Goal: Task Accomplishment & Management: Manage account settings

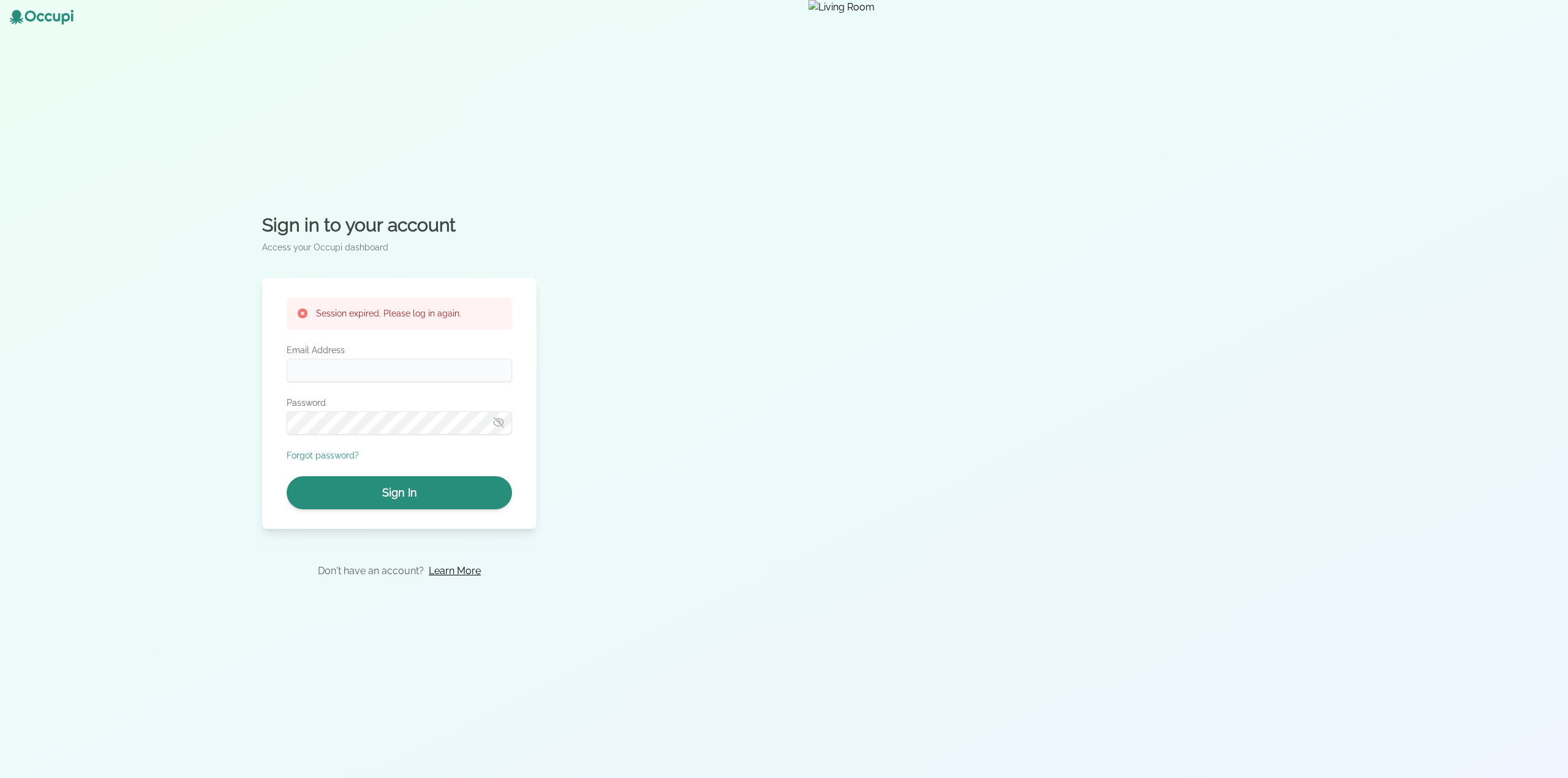
type input "**********"
click at [437, 496] on button "Sign In" at bounding box center [399, 492] width 225 height 33
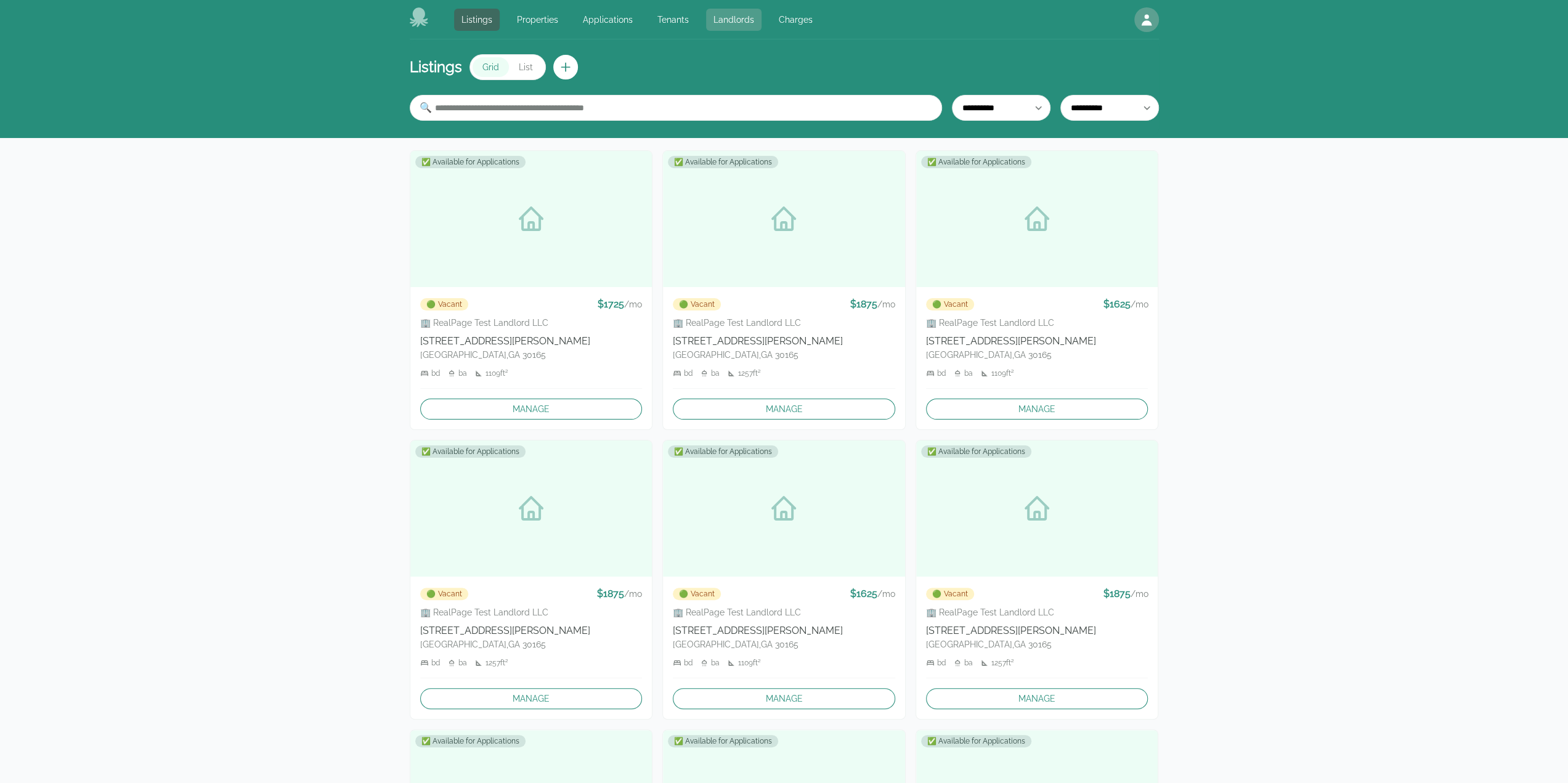
click at [713, 17] on link "Landlords" at bounding box center [734, 20] width 56 height 22
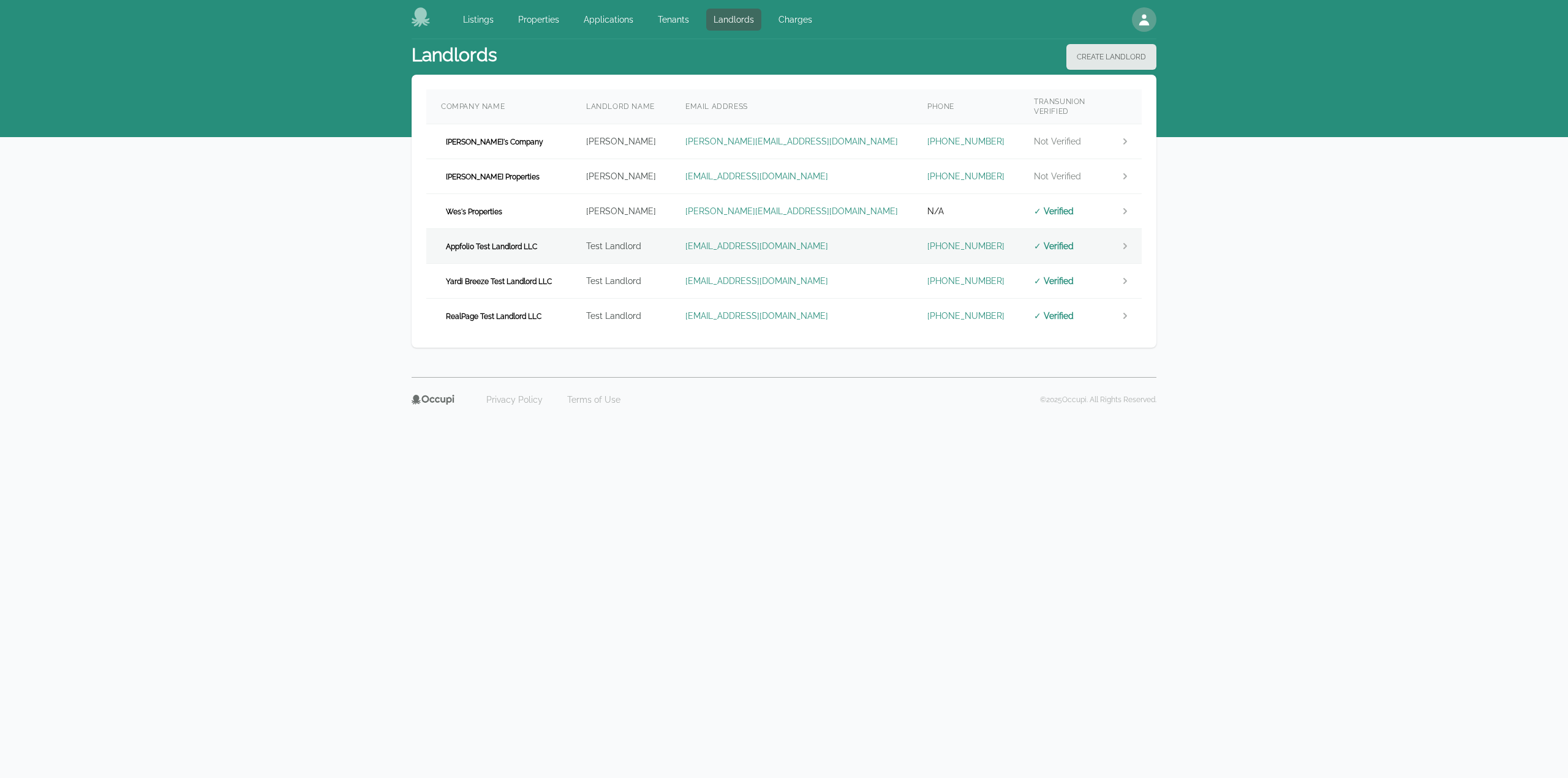
click at [671, 245] on td "Test Landlord" at bounding box center [621, 246] width 99 height 35
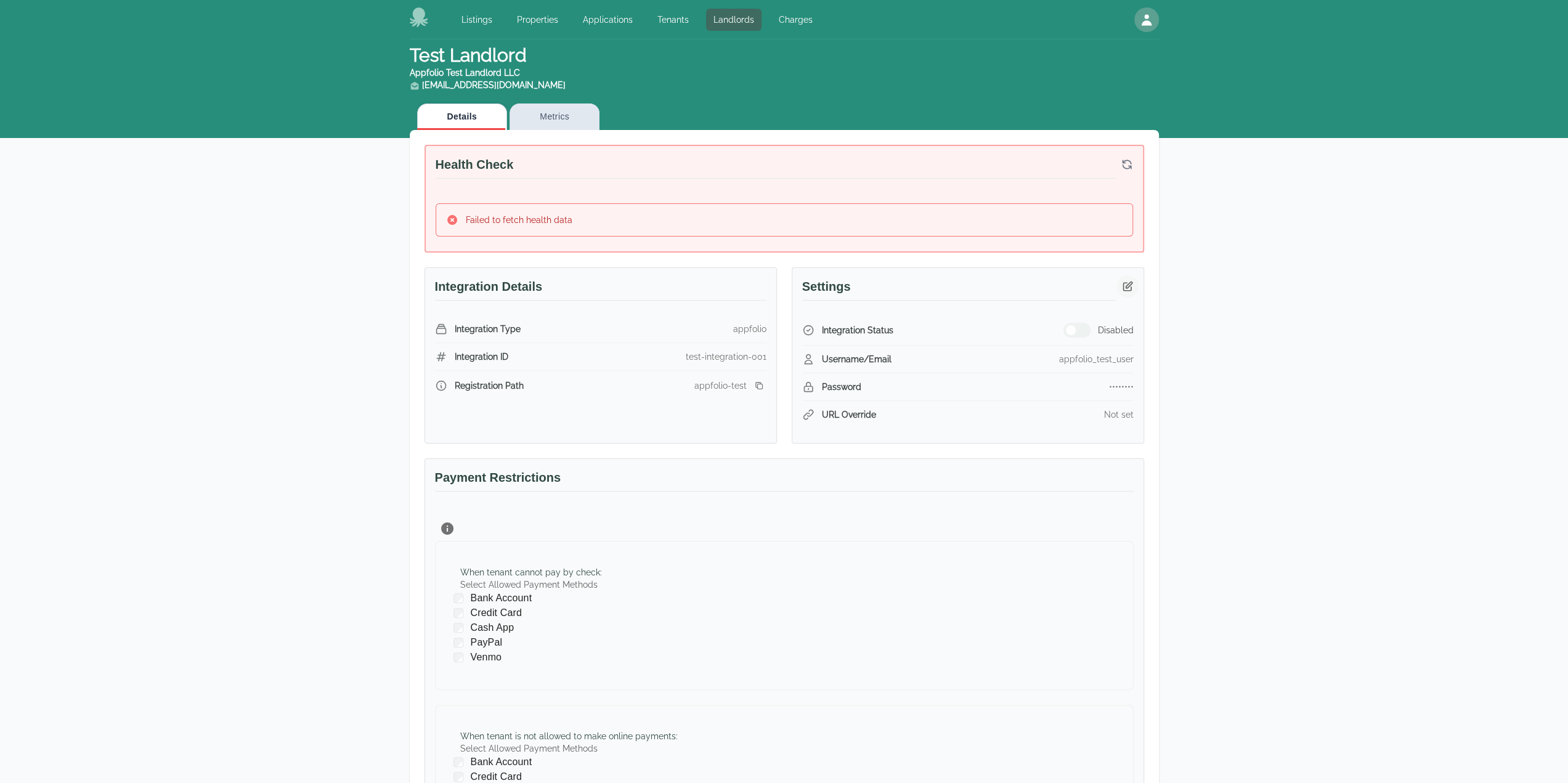
click at [1129, 289] on icon "button" at bounding box center [1128, 286] width 9 height 9
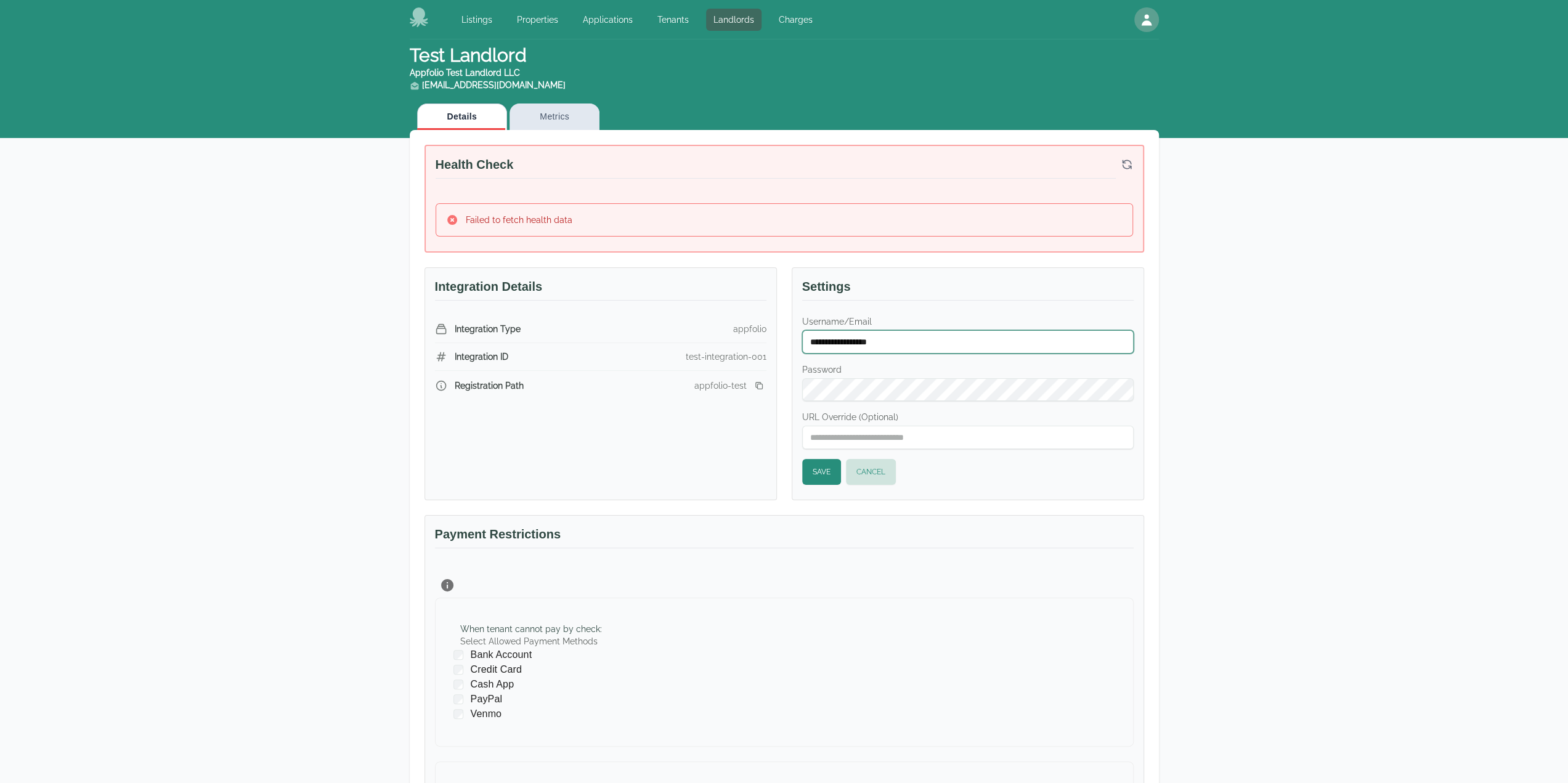
click at [945, 331] on input "**********" at bounding box center [968, 342] width 332 height 23
type input "*"
type input "**********"
click at [800, 466] on div "**********" at bounding box center [968, 407] width 352 height 184
click at [825, 467] on button "Save" at bounding box center [821, 472] width 39 height 26
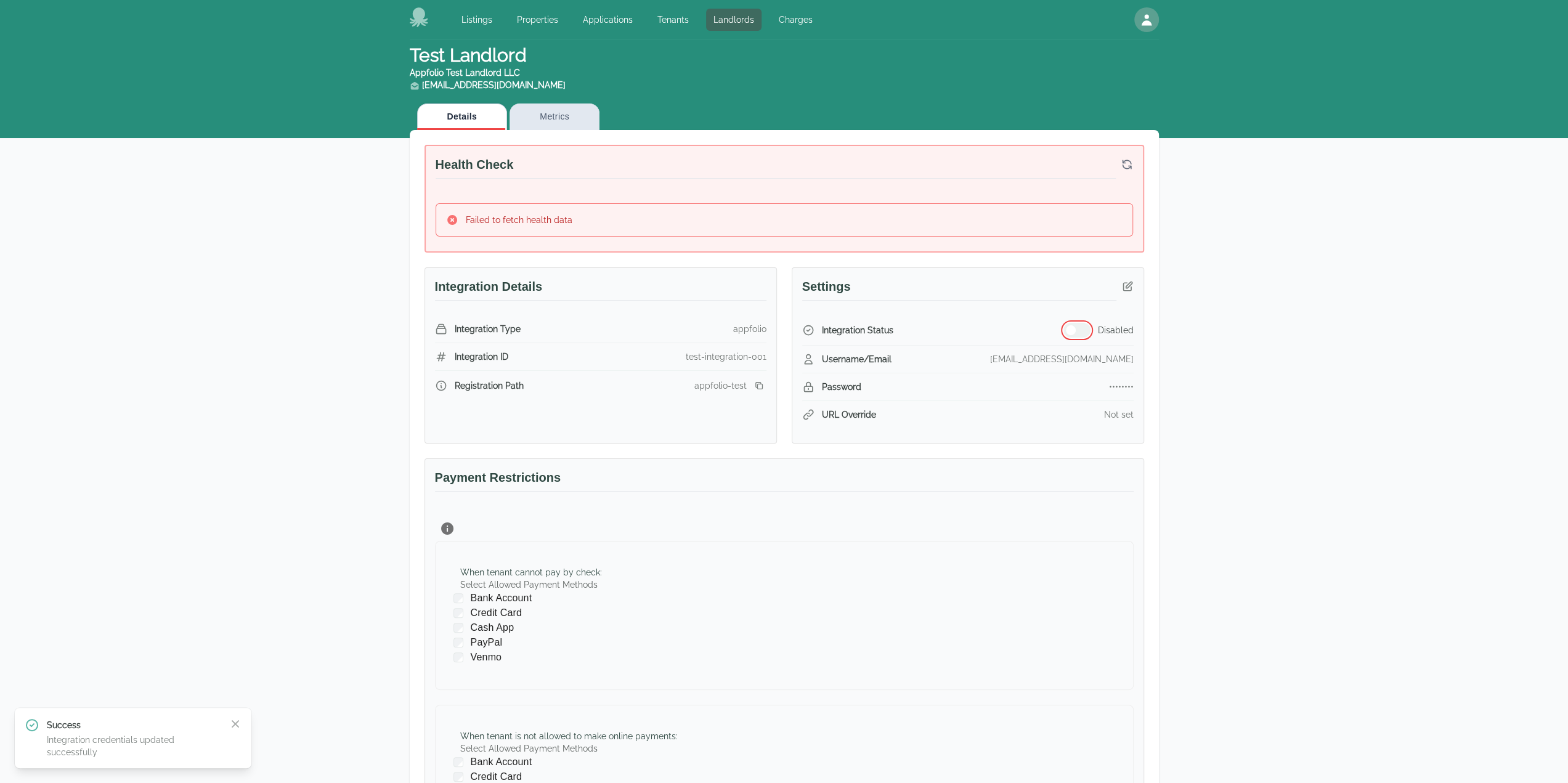
click at [1078, 333] on button "button" at bounding box center [1077, 330] width 27 height 15
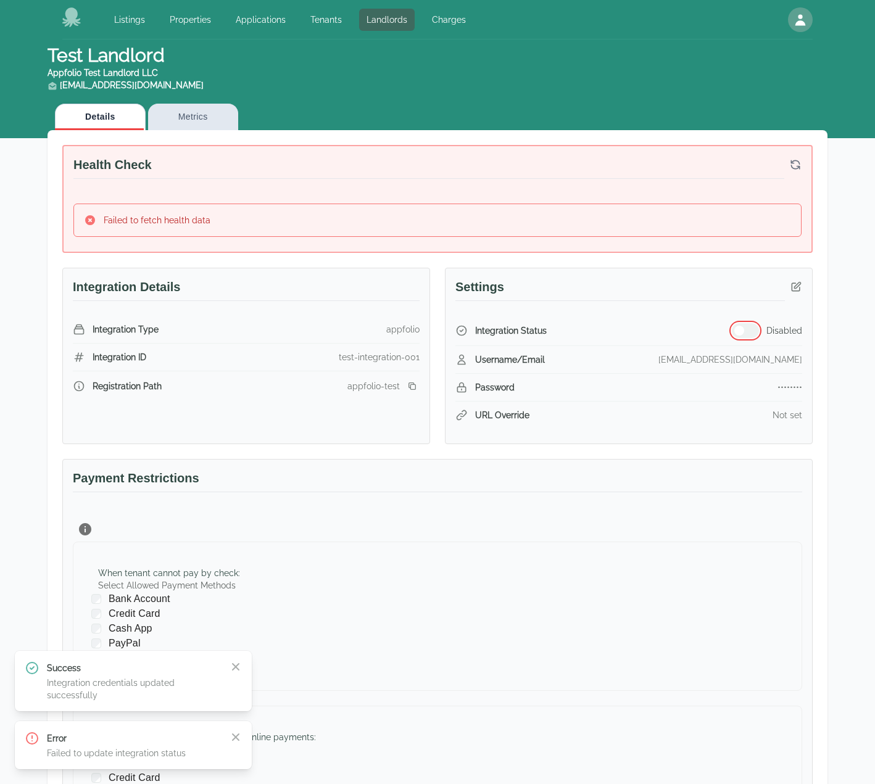
click at [743, 334] on button "button" at bounding box center [745, 330] width 27 height 15
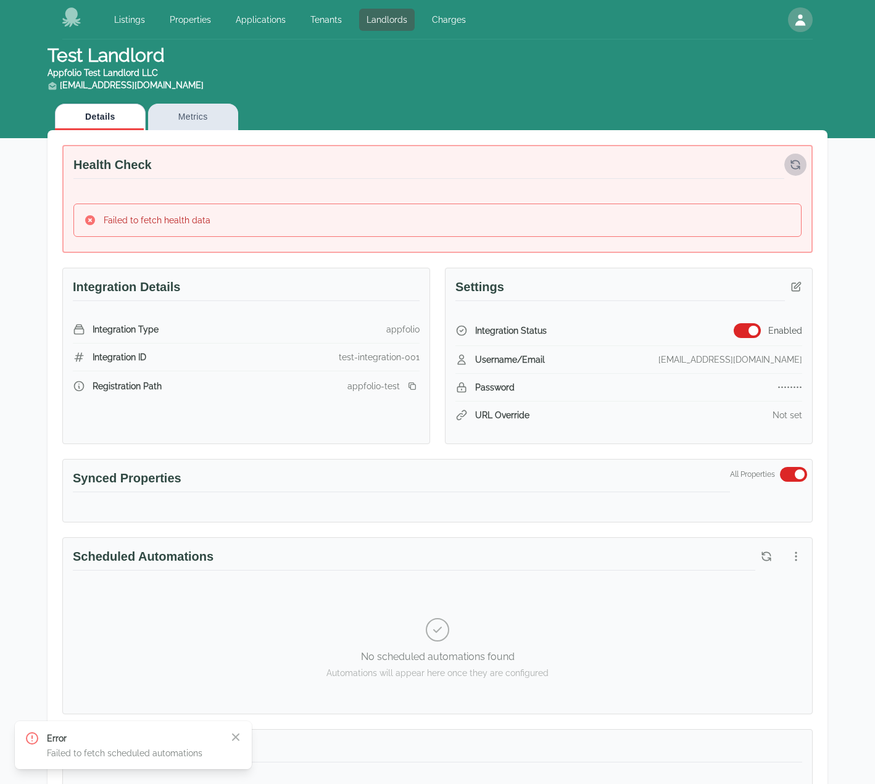
click at [787, 162] on button "button" at bounding box center [795, 165] width 22 height 22
click at [0, 319] on div "Test Landlord Appfolio Test Landlord LLC landlord.appfolio@occupi.app Details M…" at bounding box center [437, 628] width 875 height 1179
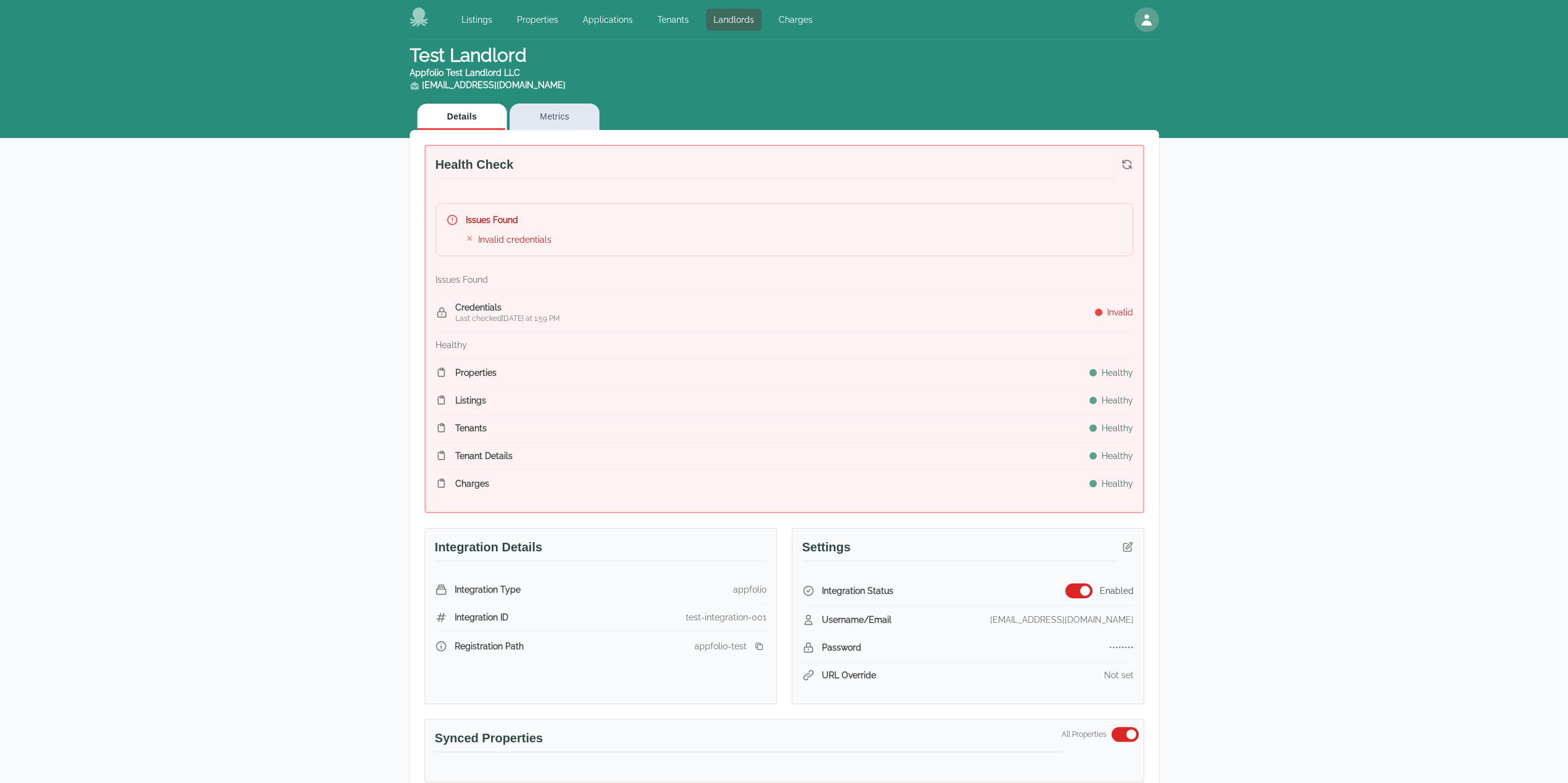
click at [883, 164] on icon "button" at bounding box center [1127, 165] width 12 height 12
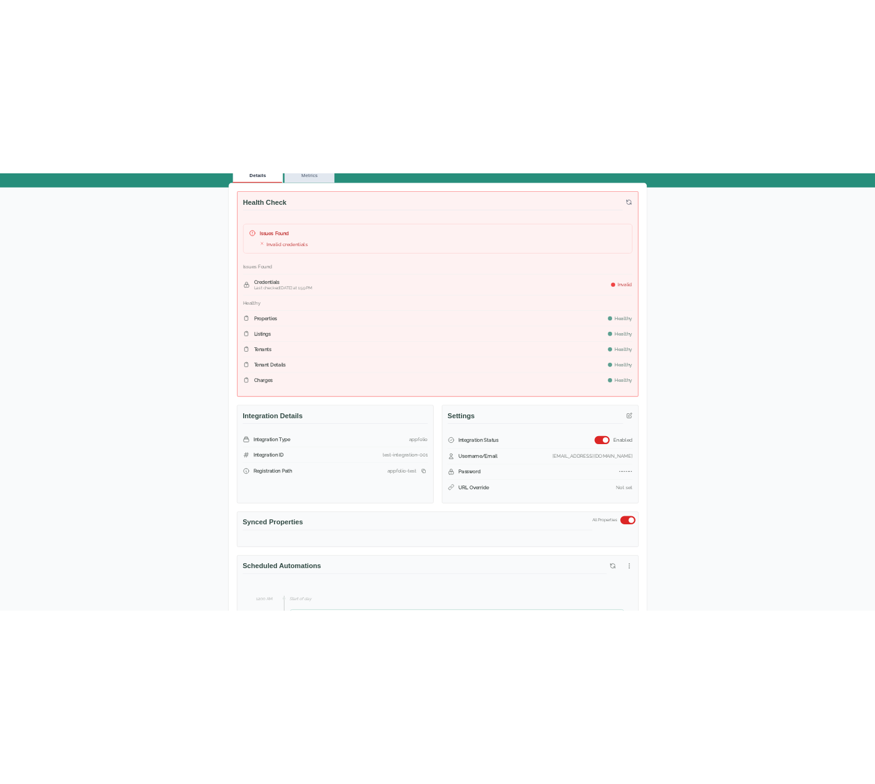
scroll to position [123, 0]
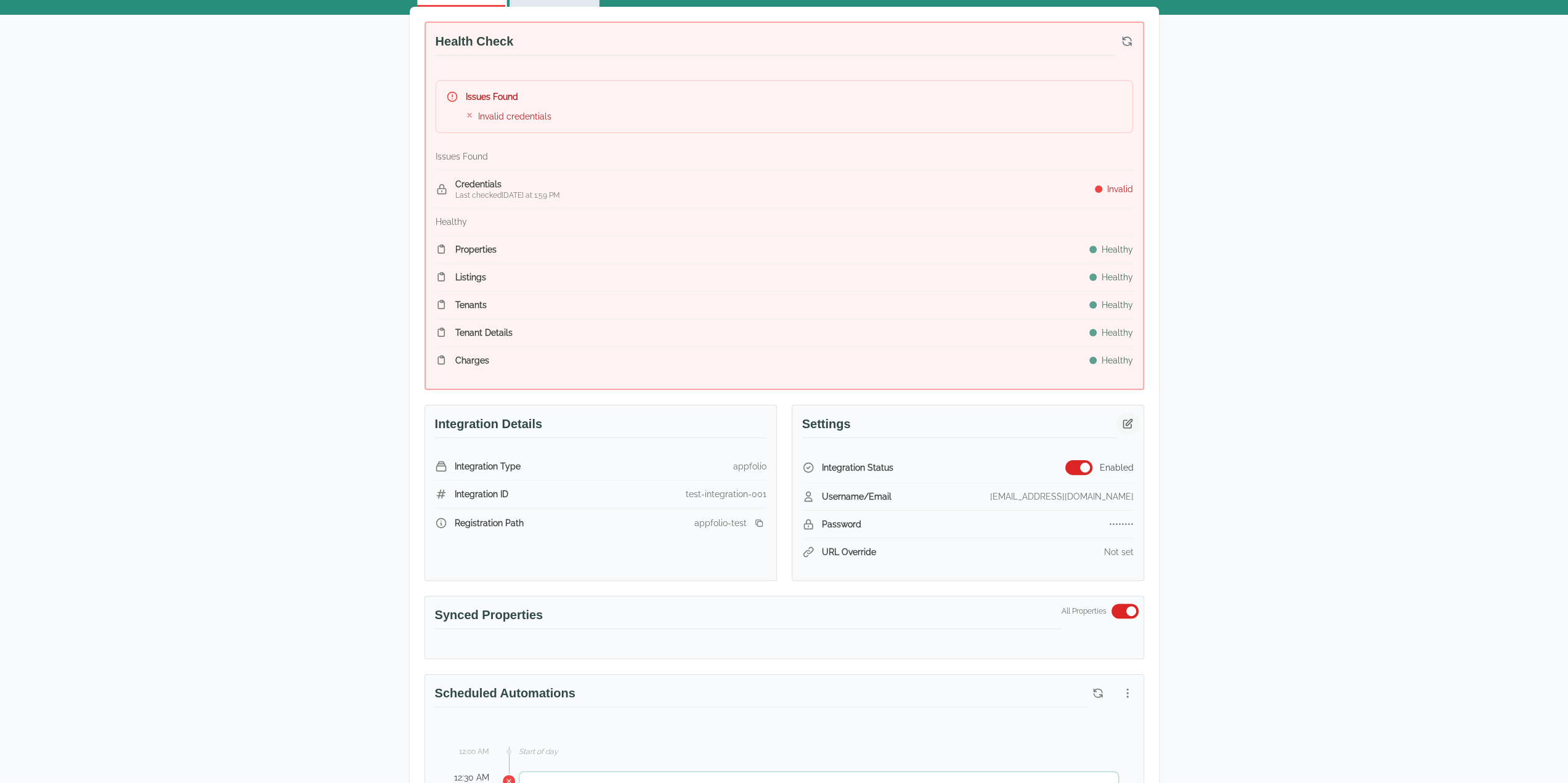
click at [883, 421] on icon "button" at bounding box center [1128, 423] width 12 height 12
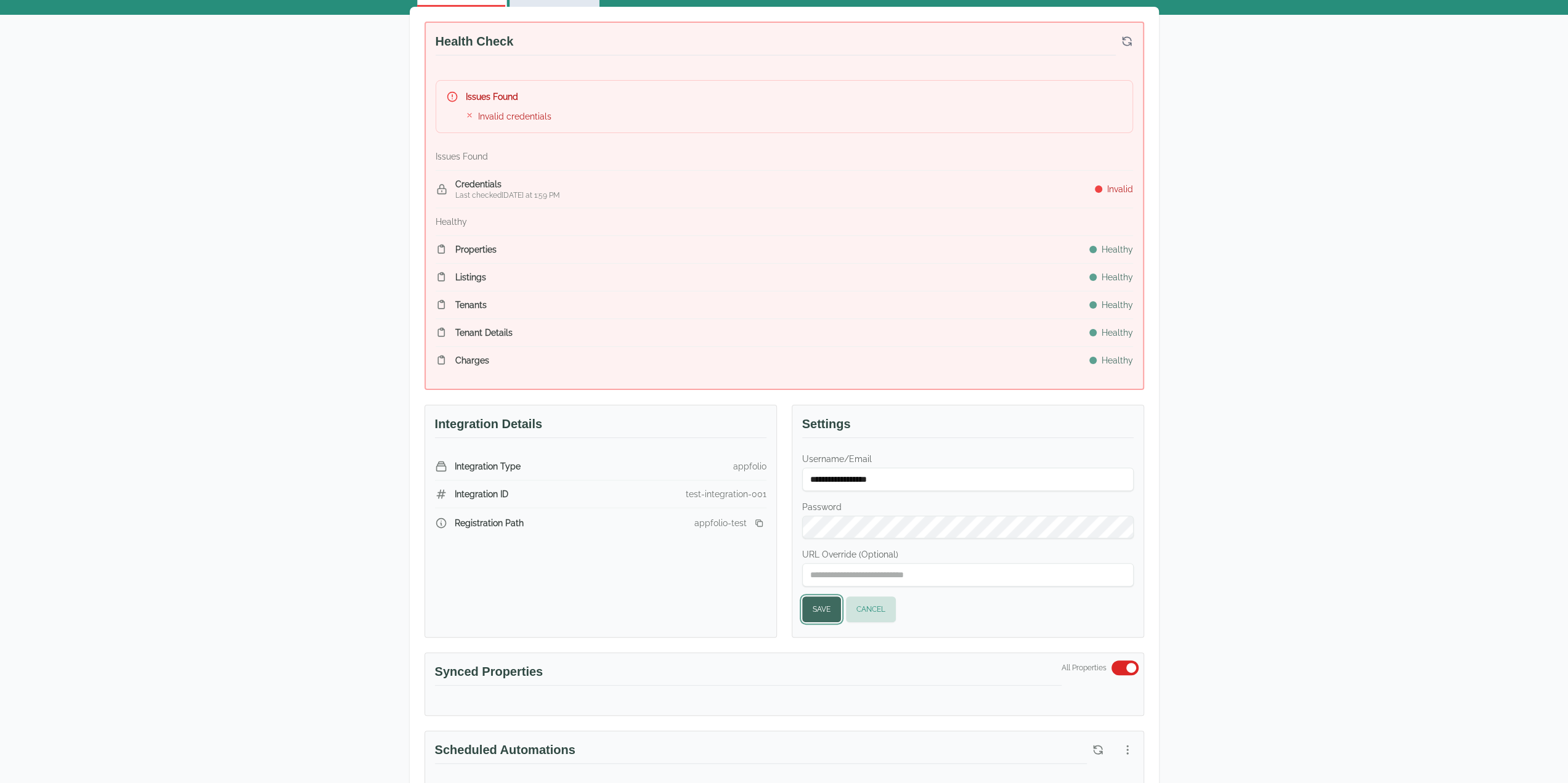
click at [826, 597] on button "Save" at bounding box center [821, 609] width 39 height 26
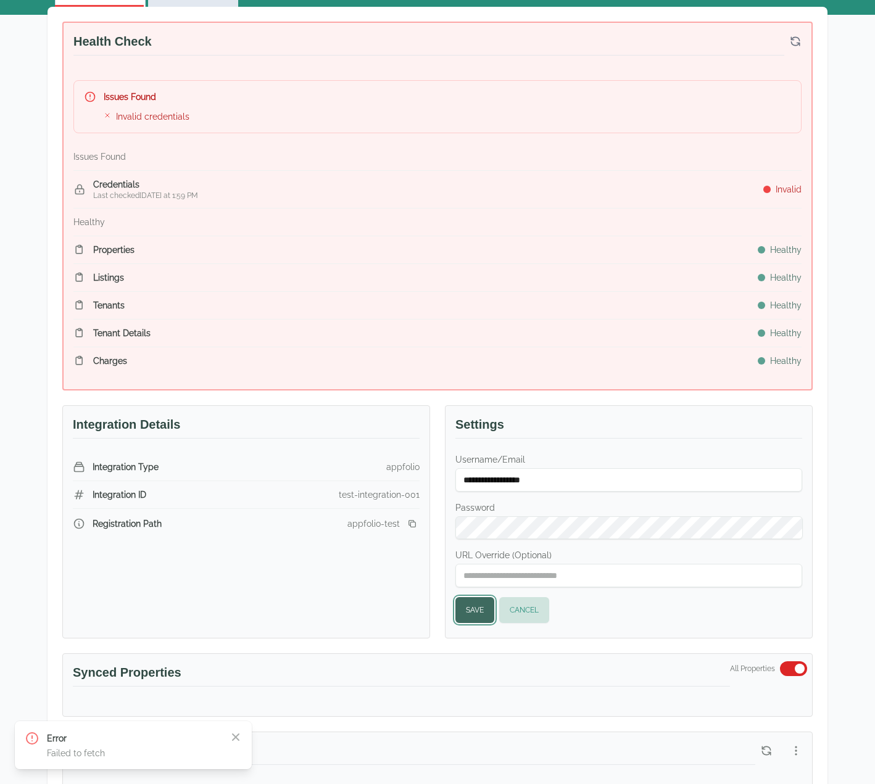
click at [479, 606] on button "Save" at bounding box center [474, 610] width 39 height 26
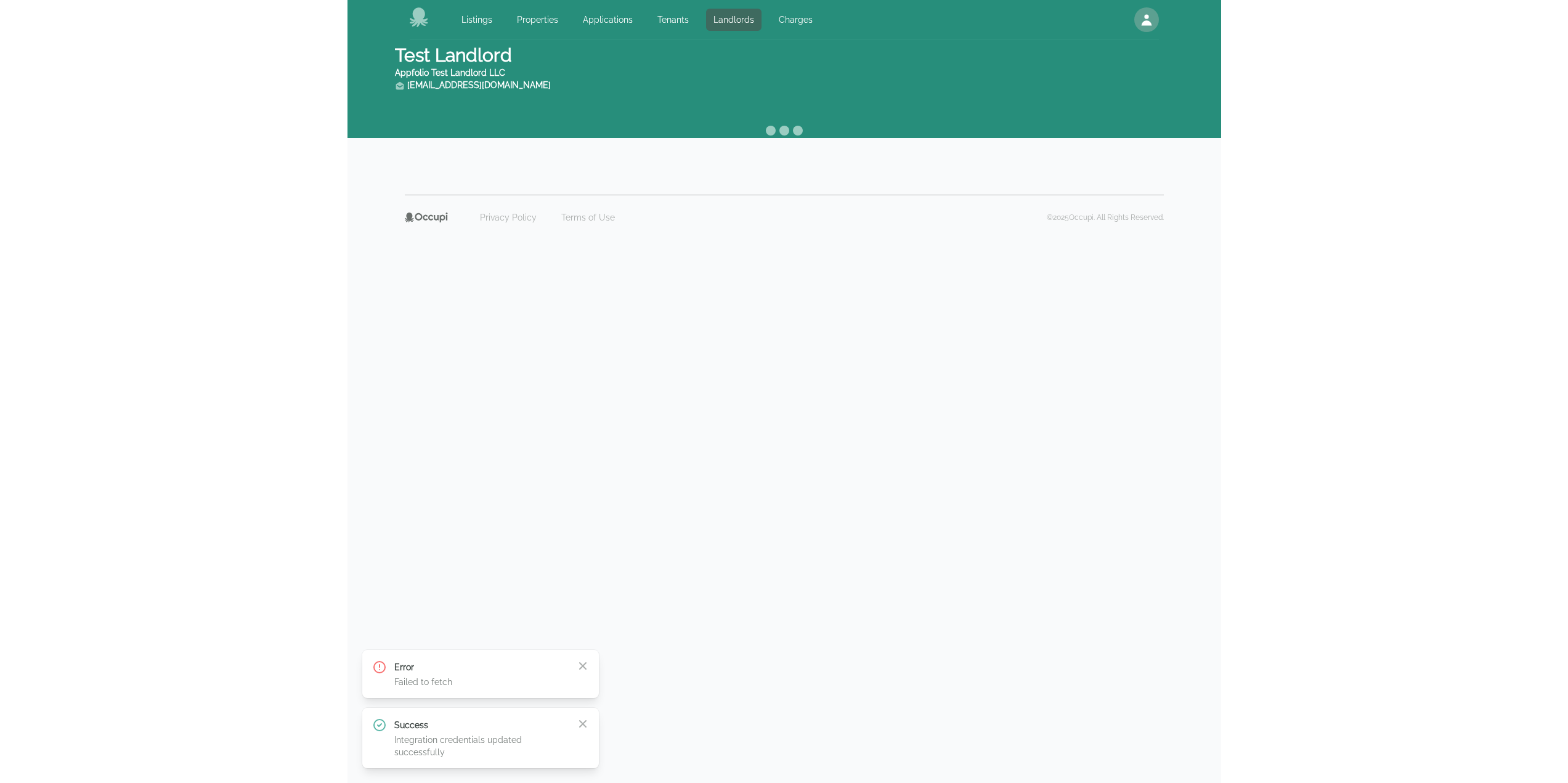
scroll to position [0, 0]
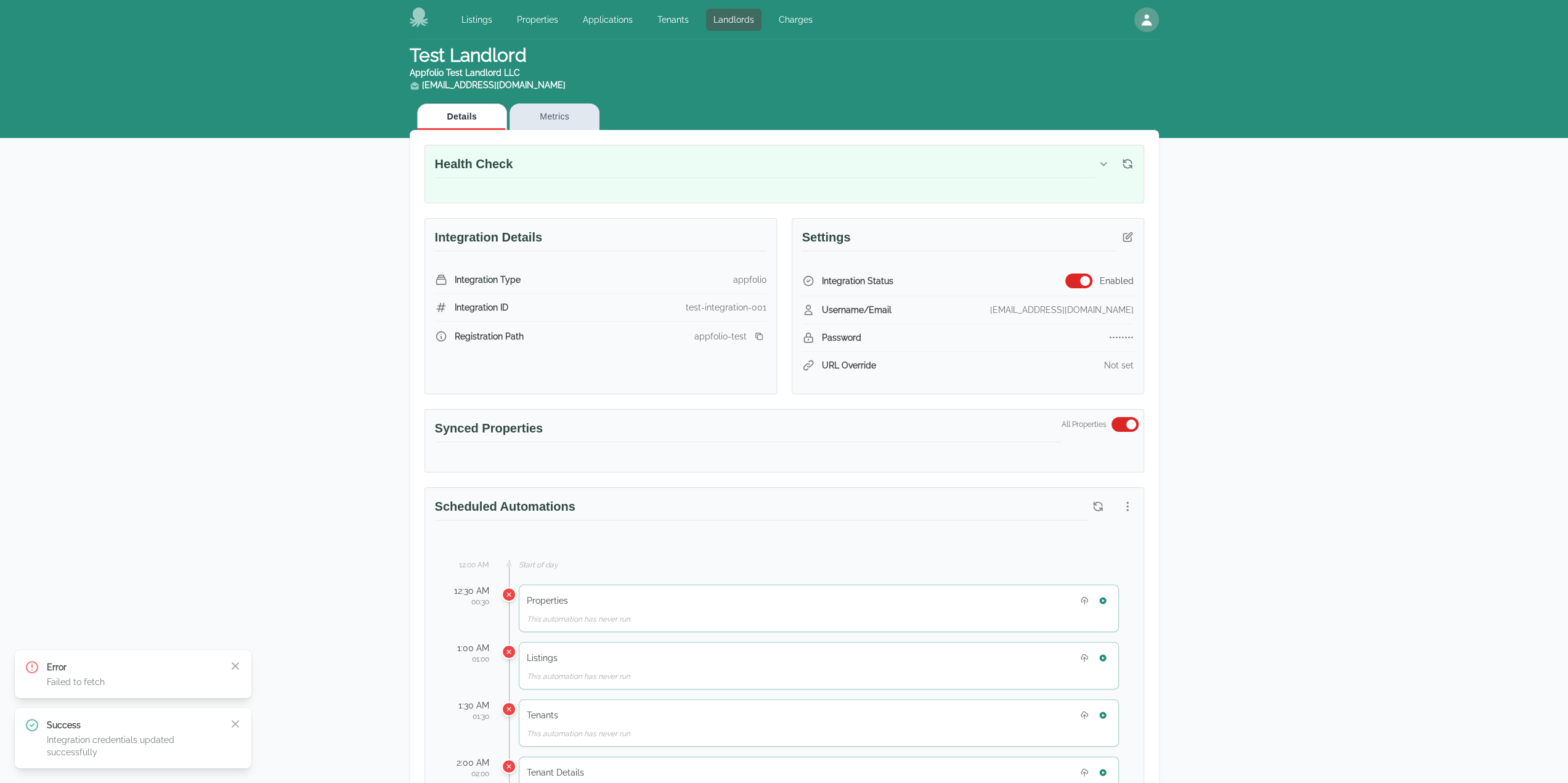
click at [239, 666] on icon "button" at bounding box center [236, 666] width 12 height 12
click at [233, 722] on icon "button" at bounding box center [235, 723] width 7 height 7
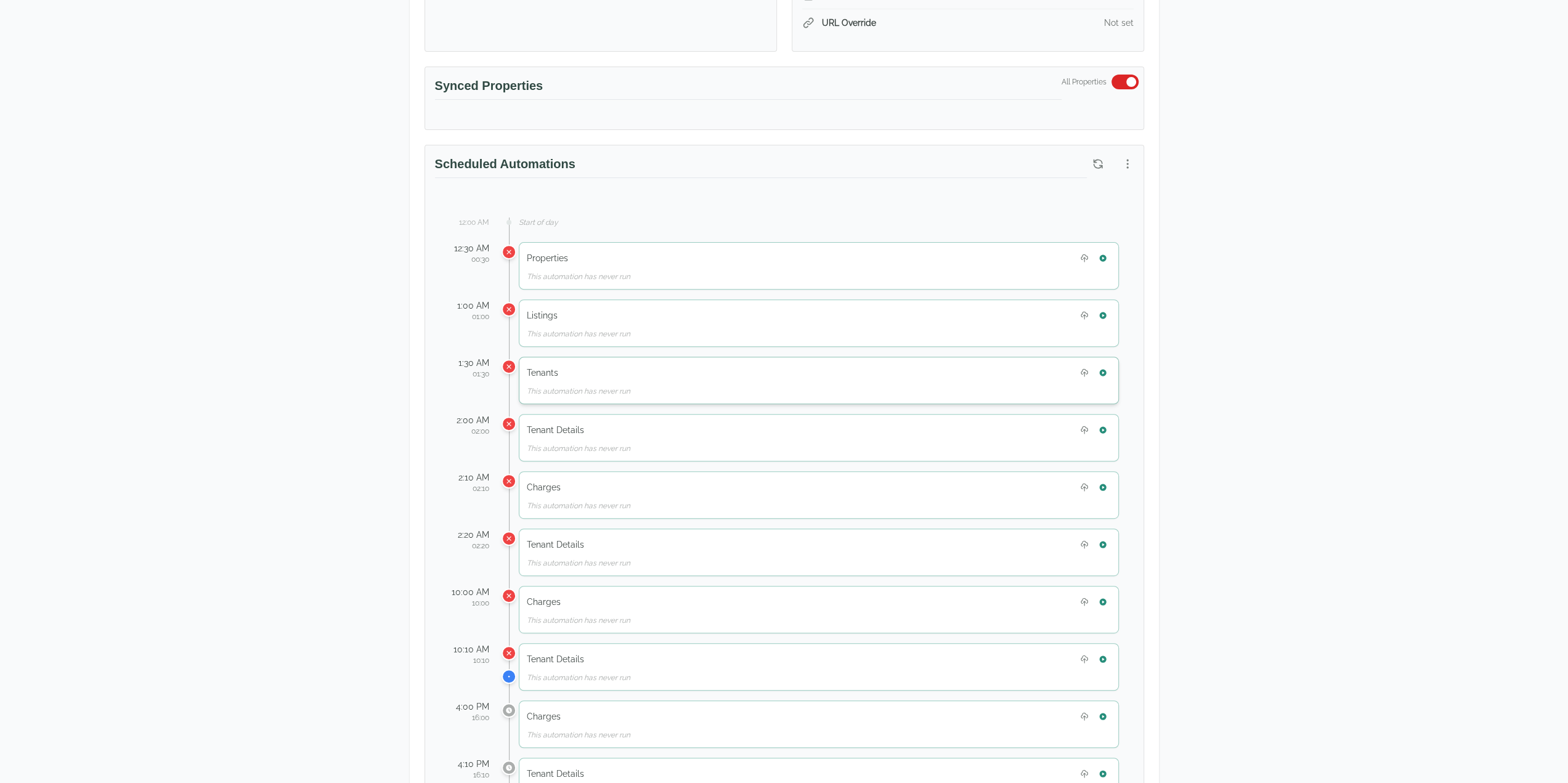
scroll to position [370, 0]
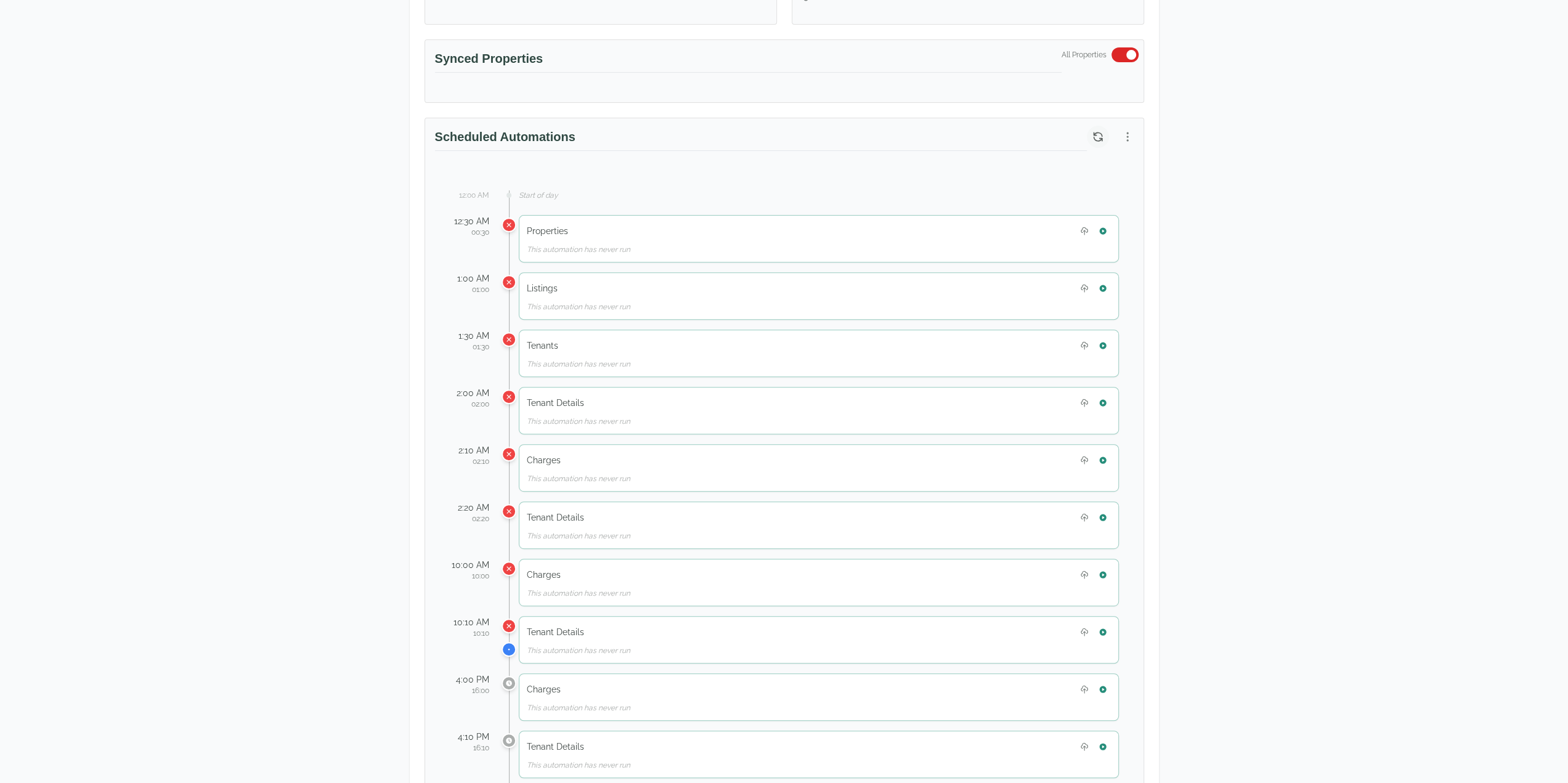
click at [883, 138] on icon "button" at bounding box center [1098, 137] width 8 height 8
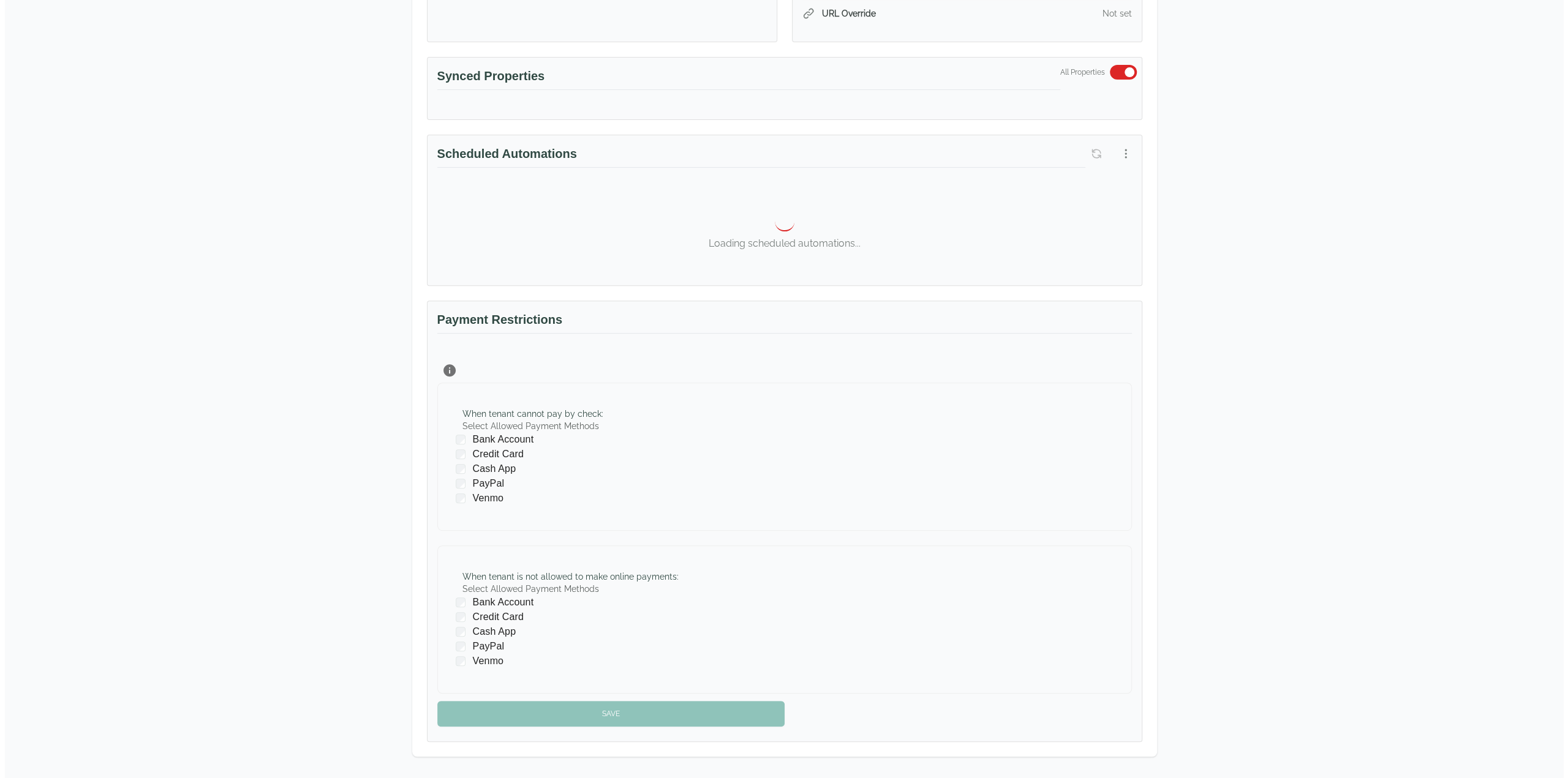
scroll to position [306, 0]
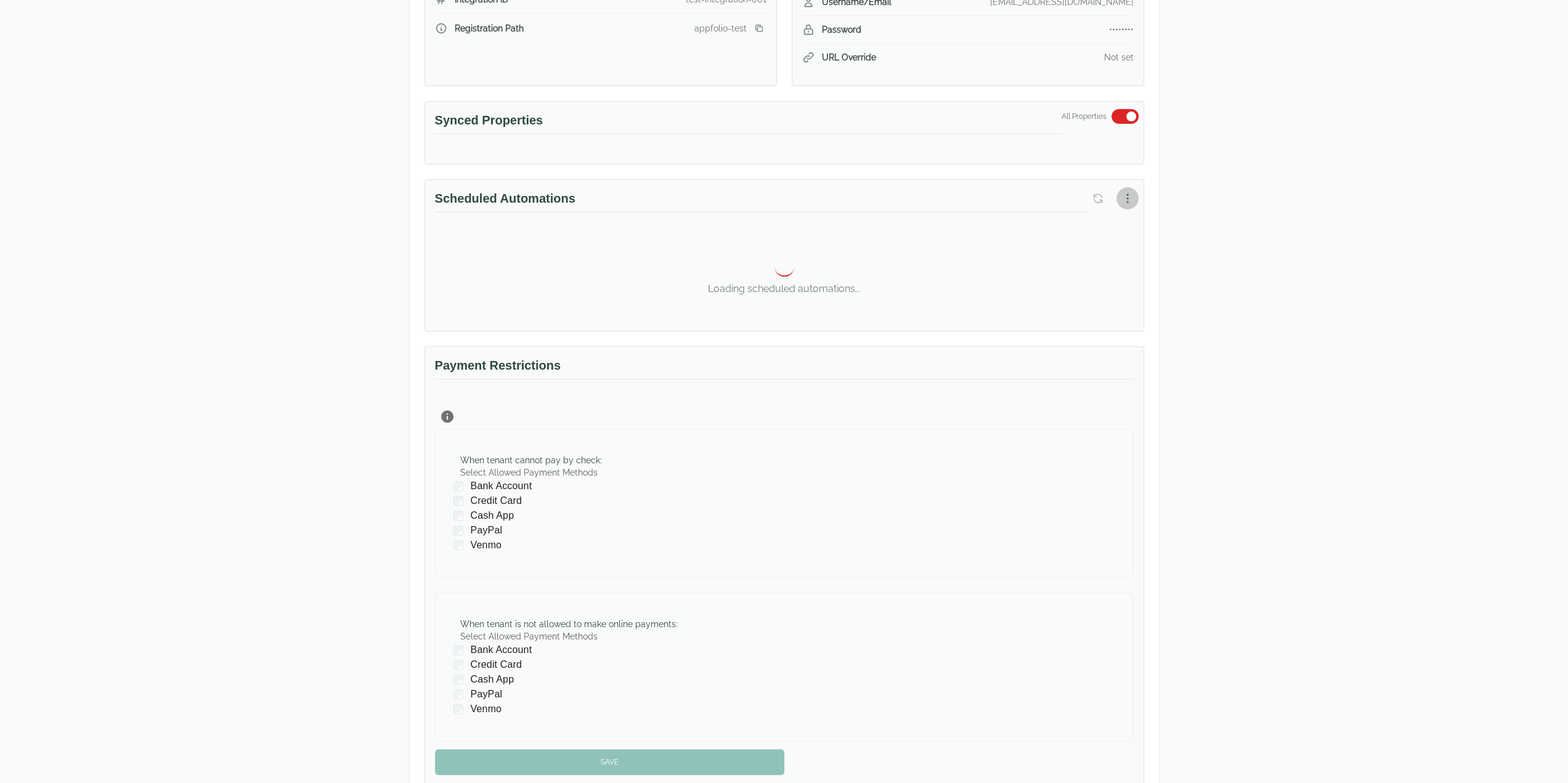
click at [883, 196] on button "button" at bounding box center [1128, 199] width 22 height 22
click at [883, 251] on span "View Automation History" at bounding box center [1068, 245] width 109 height 15
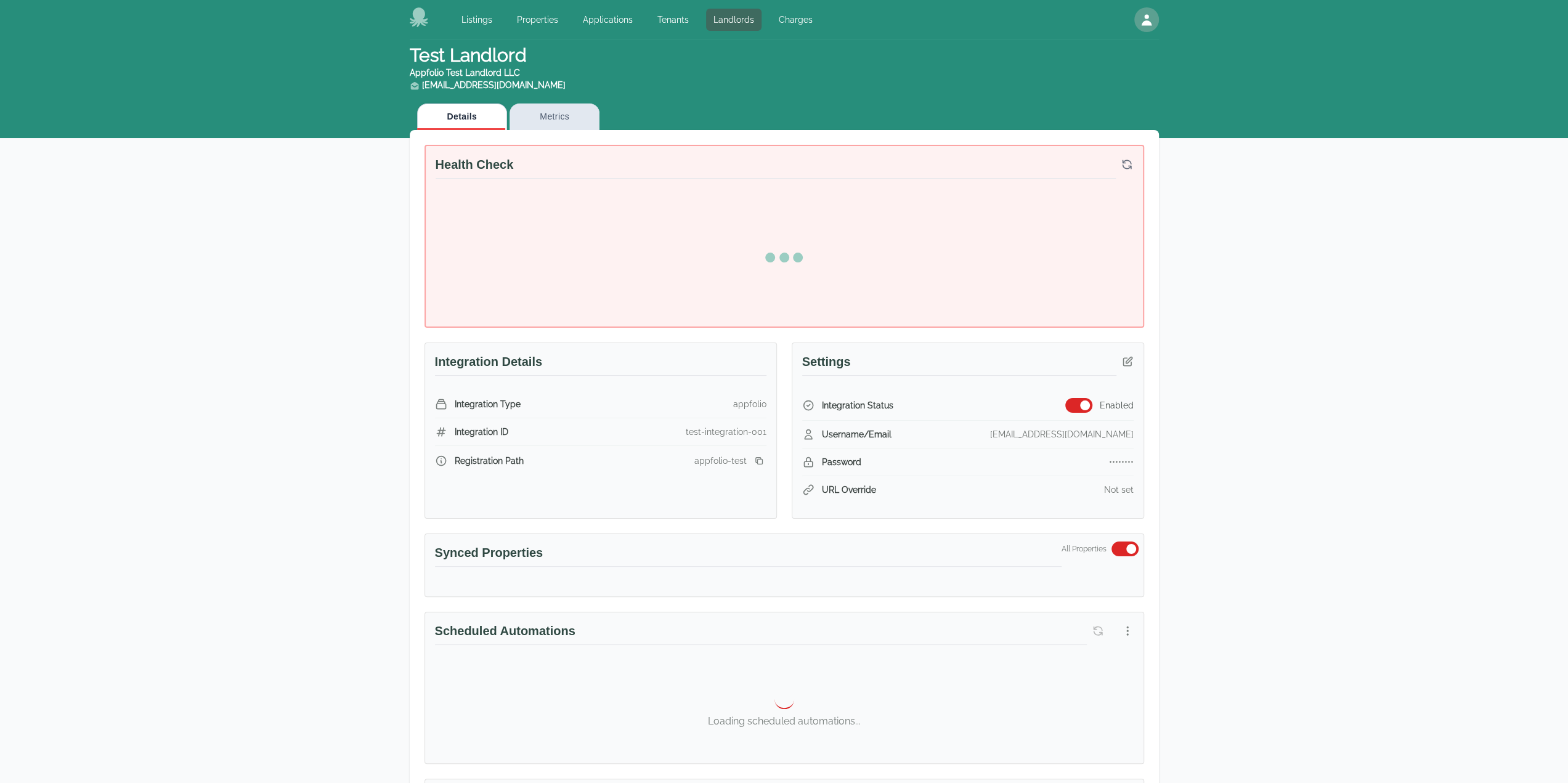
click at [1400, 216] on div "Test Landlord Appfolio Test Landlord LLC [EMAIL_ADDRESS][DOMAIN_NAME] Details M…" at bounding box center [784, 653] width 1568 height 1228
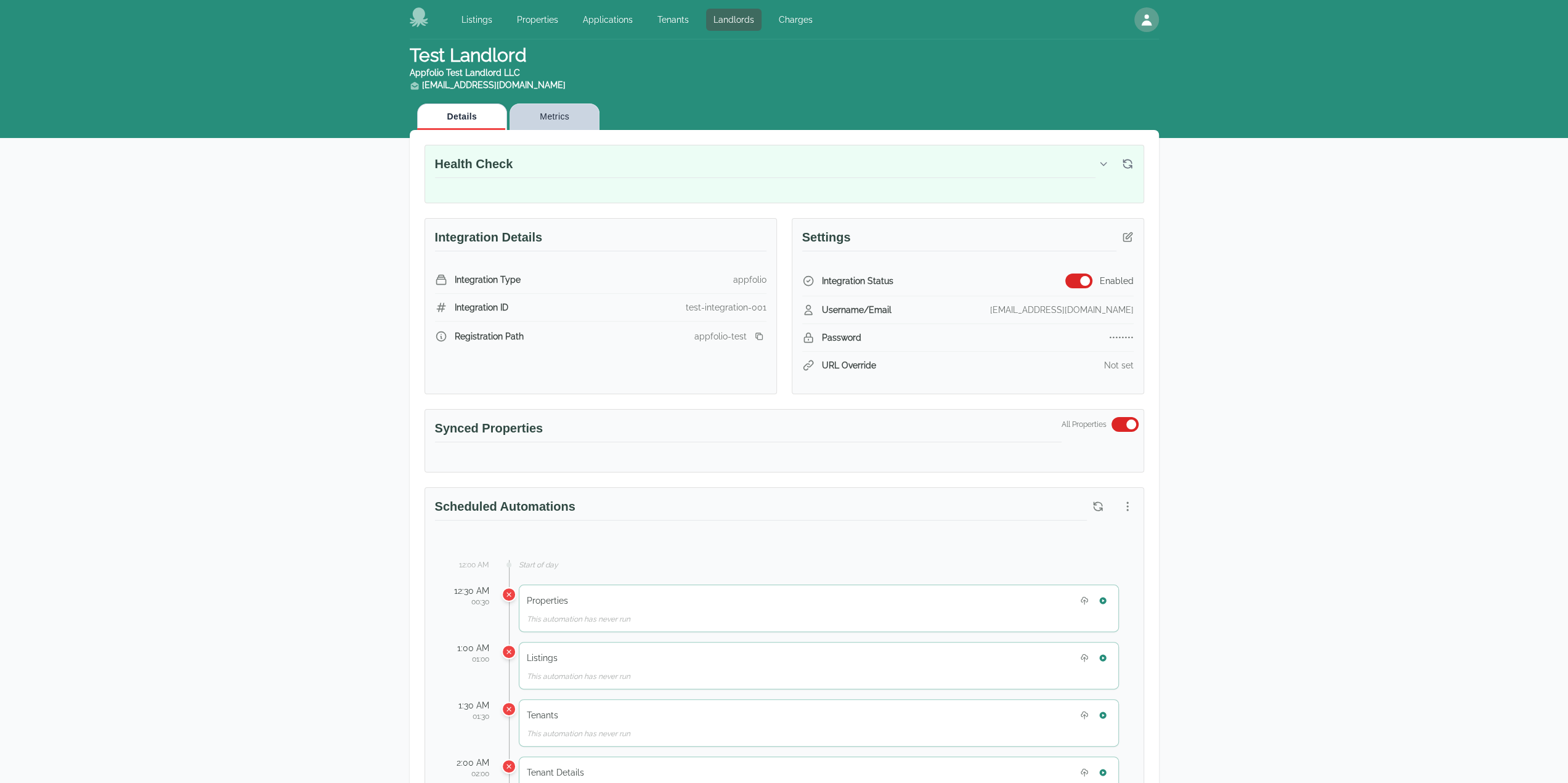
click at [556, 114] on button "Metrics" at bounding box center [554, 117] width 90 height 27
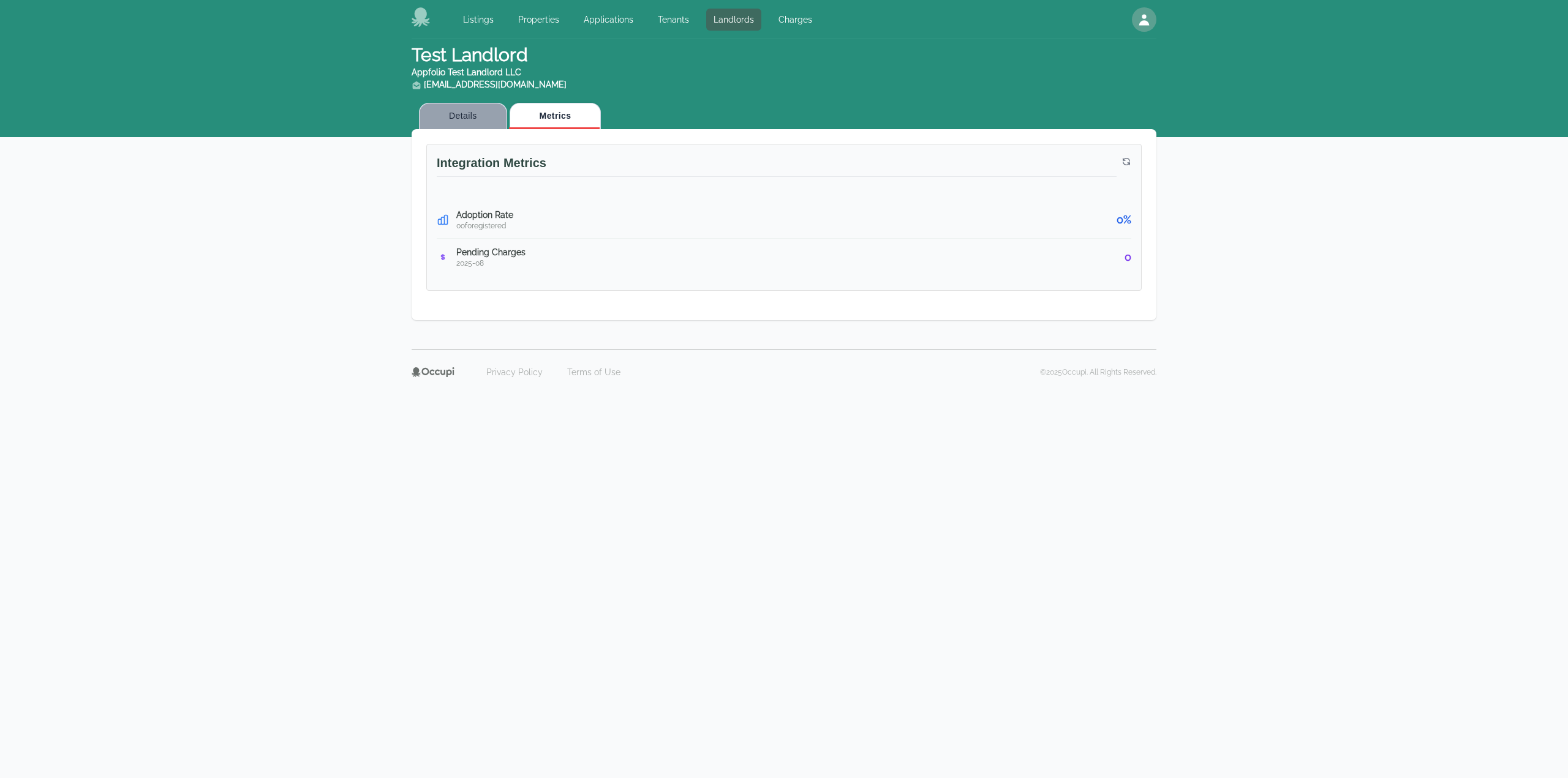
click at [471, 116] on button "Details" at bounding box center [462, 116] width 88 height 27
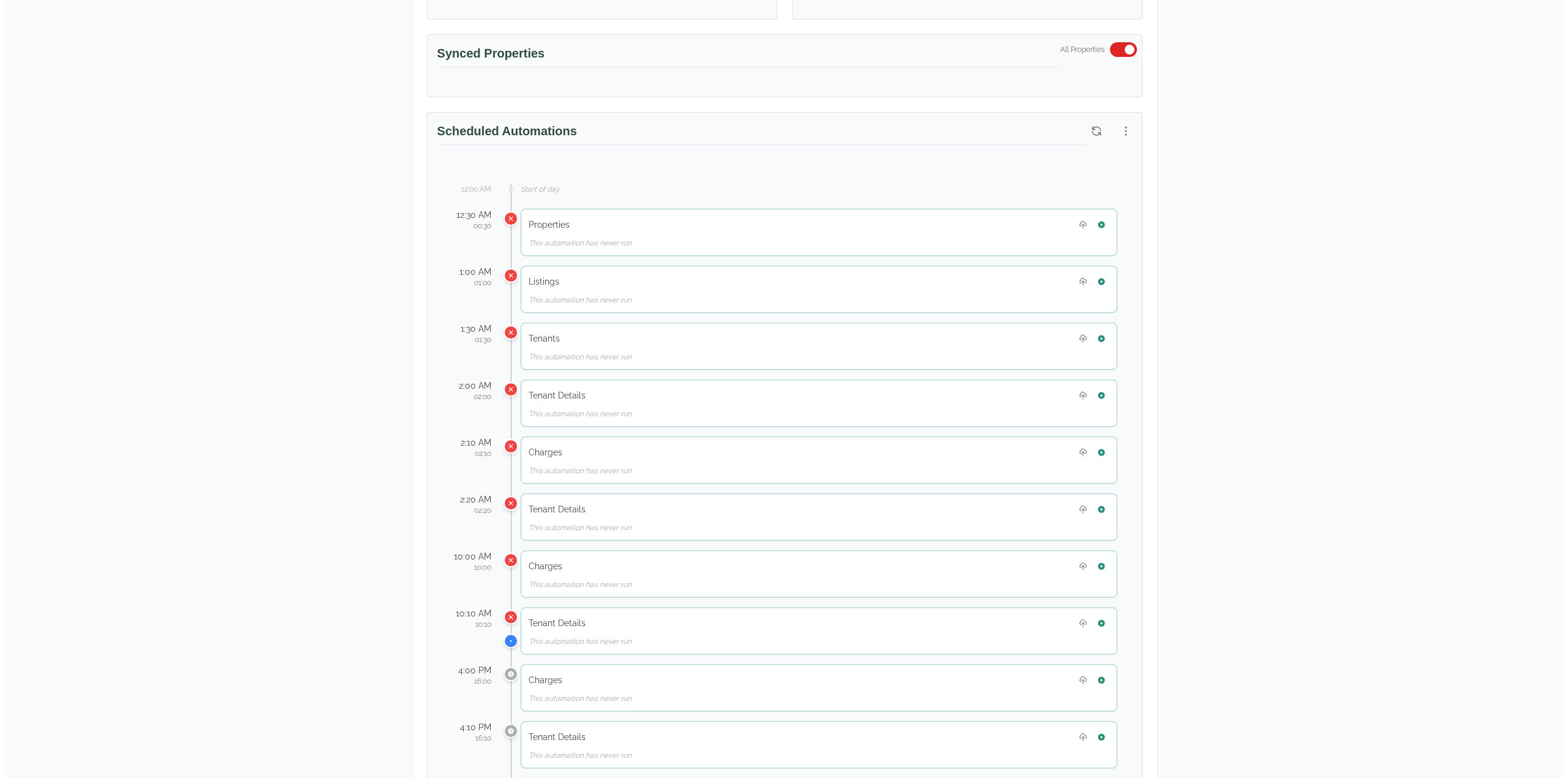
scroll to position [367, 0]
click at [1121, 130] on icon "button" at bounding box center [1120, 136] width 12 height 12
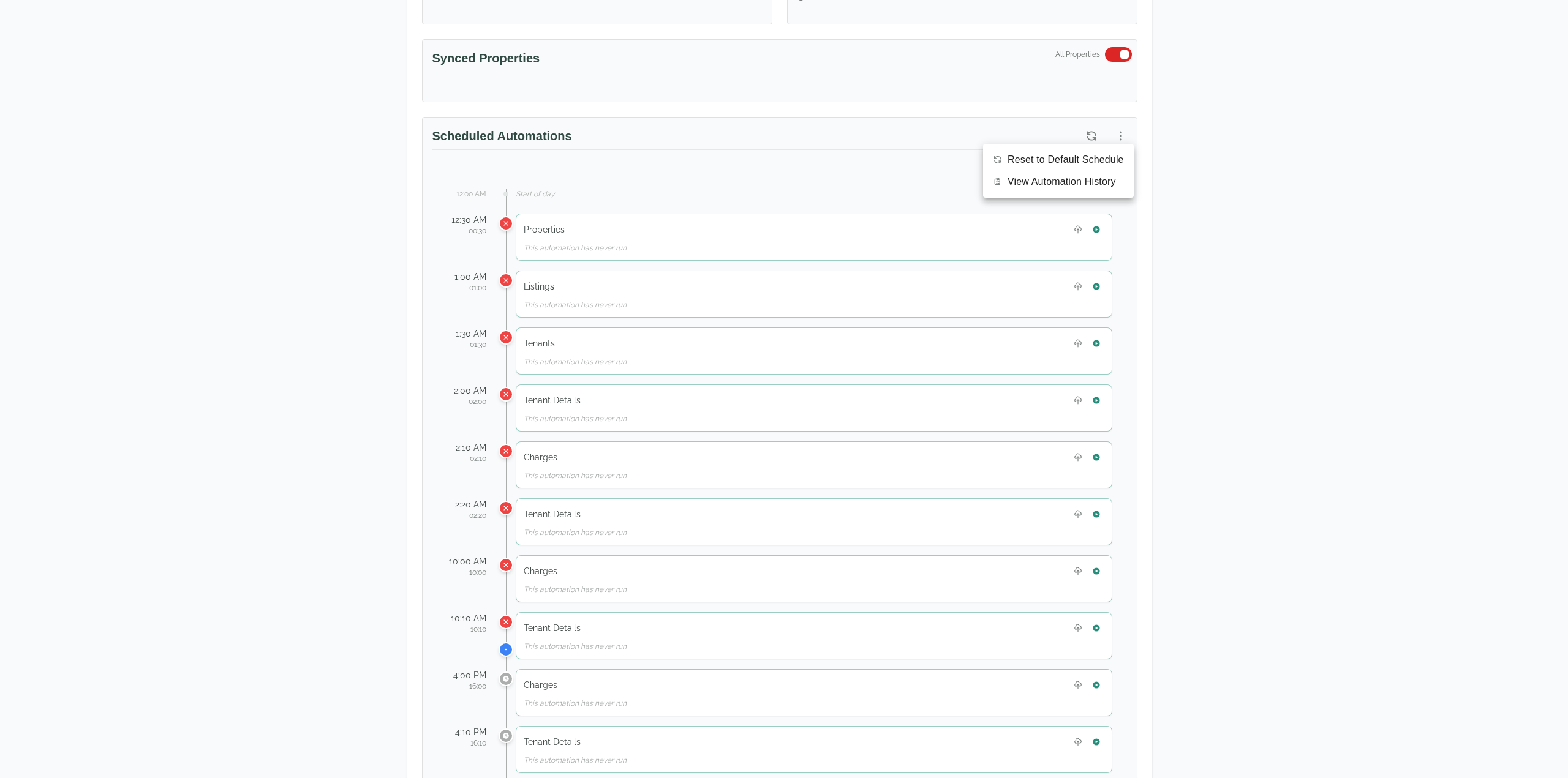
click at [1070, 185] on span "View Automation History" at bounding box center [1061, 182] width 108 height 15
